Goal: Find specific page/section: Find specific page/section

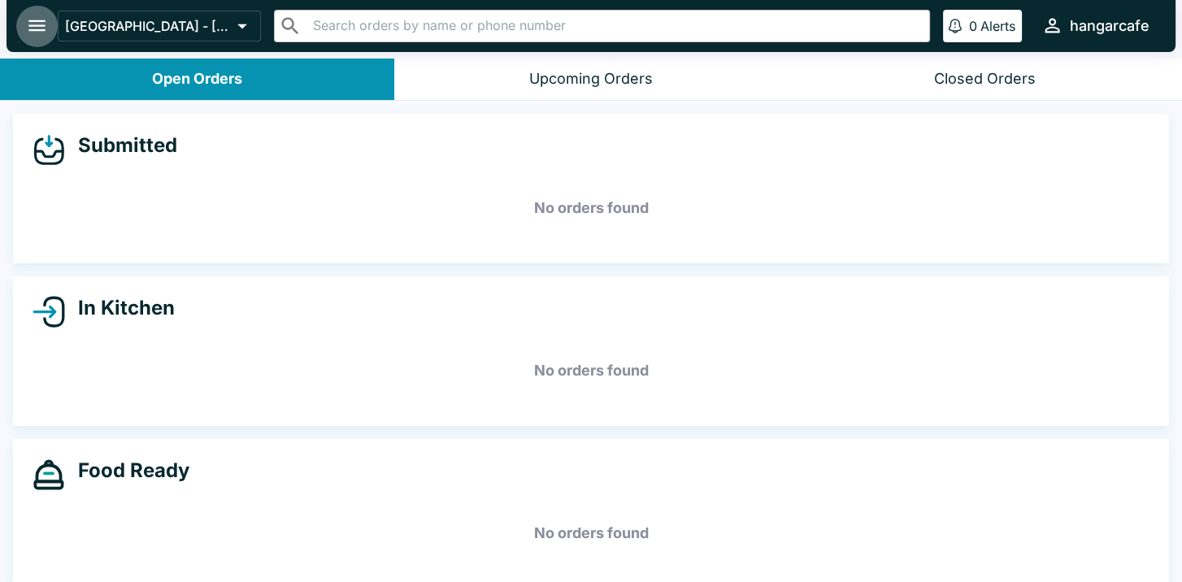
click at [29, 23] on icon "open drawer" at bounding box center [37, 26] width 22 height 22
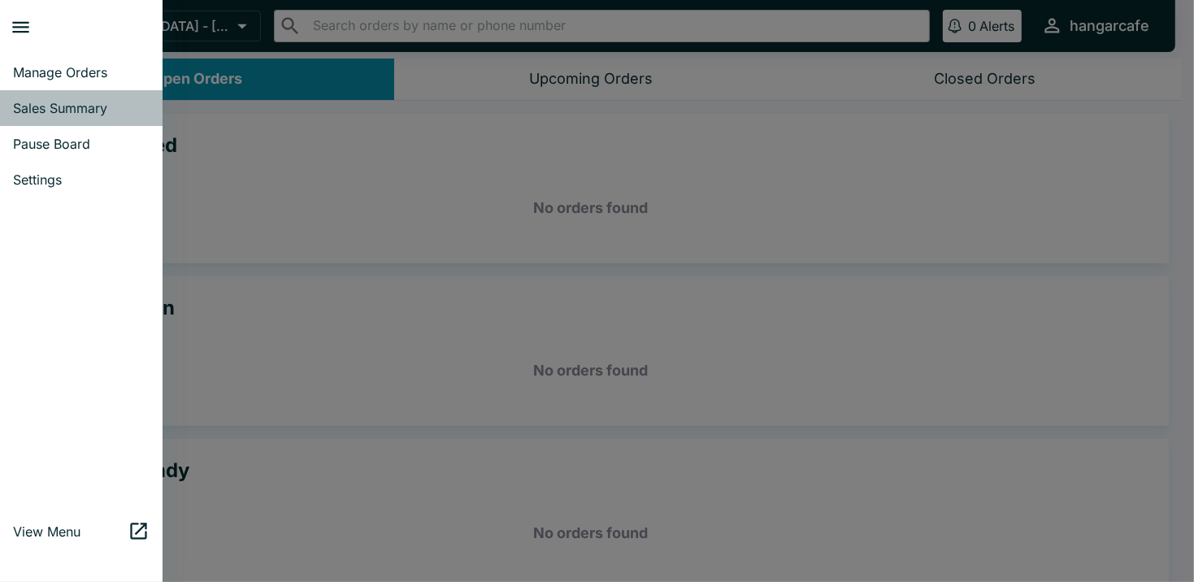
click at [82, 99] on link "Sales Summary" at bounding box center [81, 108] width 163 height 36
select select "03:00"
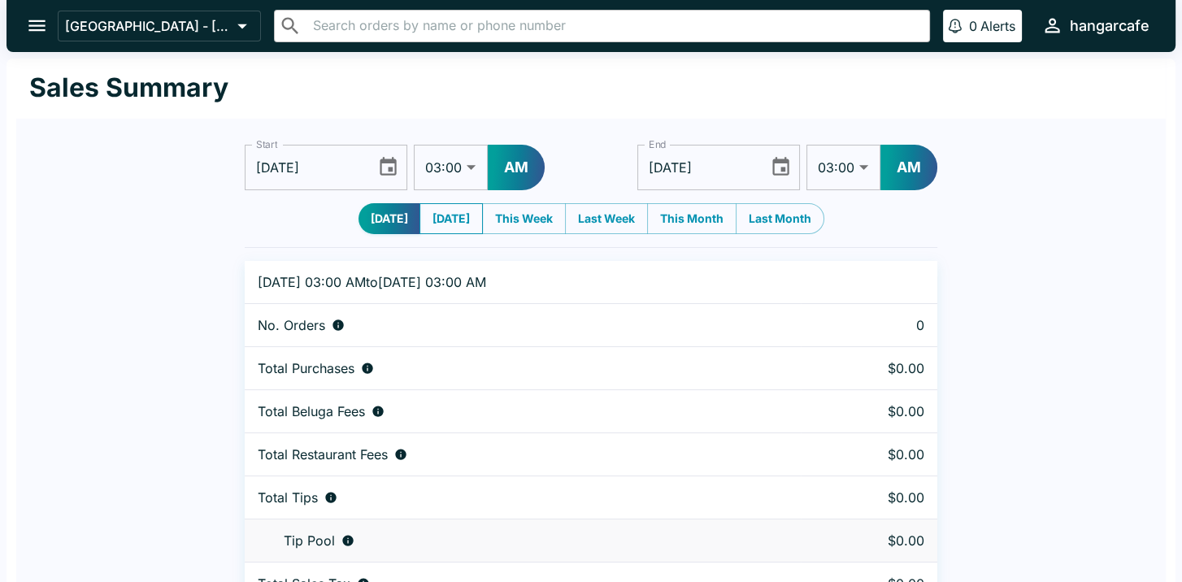
click at [450, 224] on button "[DATE]" at bounding box center [450, 218] width 63 height 31
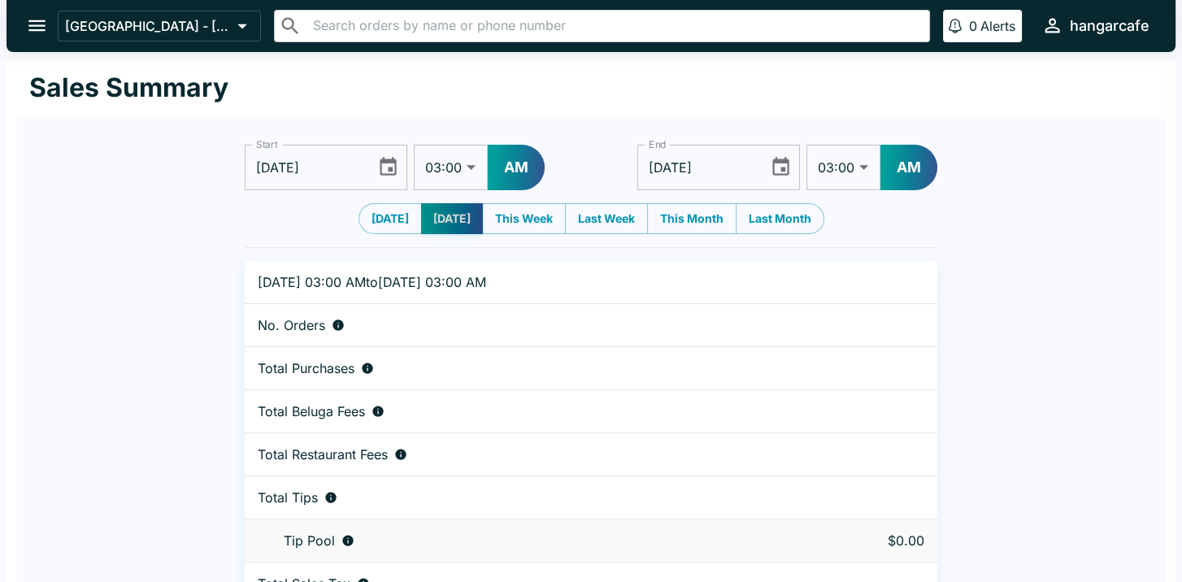
type input "[DATE]"
